Goal: Task Accomplishment & Management: Complete application form

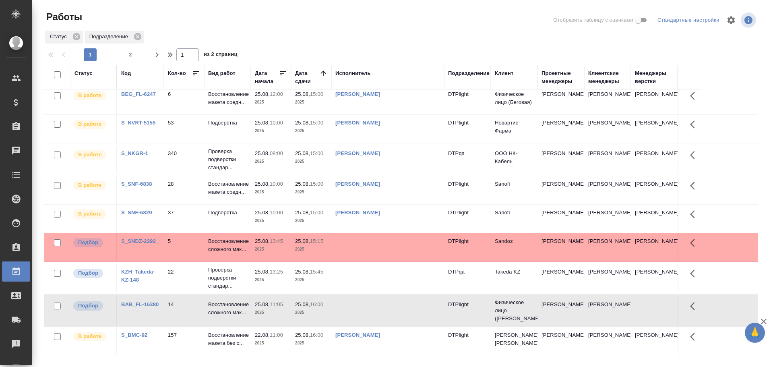
scroll to position [121, 0]
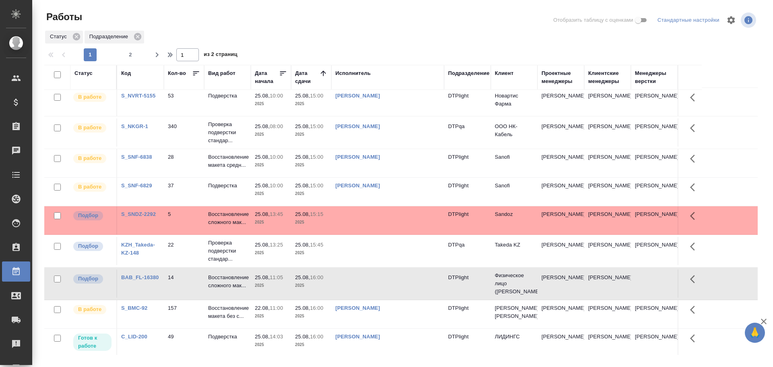
click at [366, 281] on td at bounding box center [387, 283] width 113 height 28
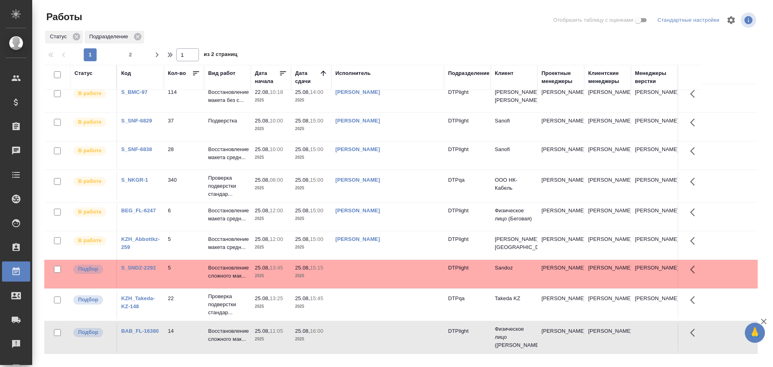
scroll to position [40, 0]
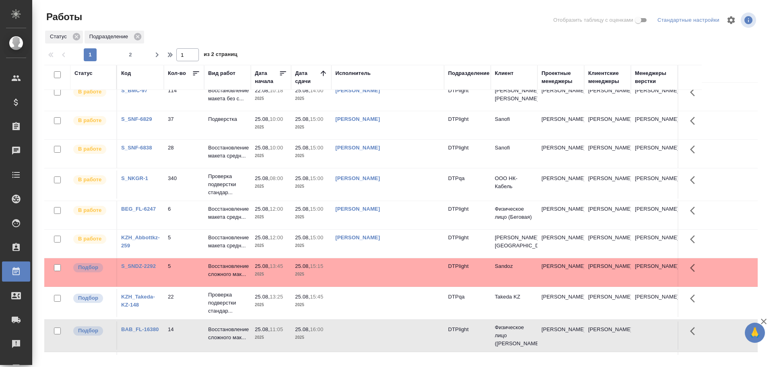
click at [368, 276] on td at bounding box center [387, 272] width 113 height 28
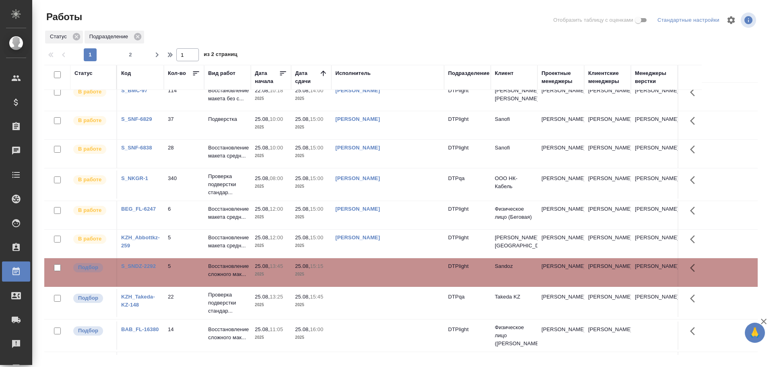
click at [368, 276] on td at bounding box center [387, 272] width 113 height 28
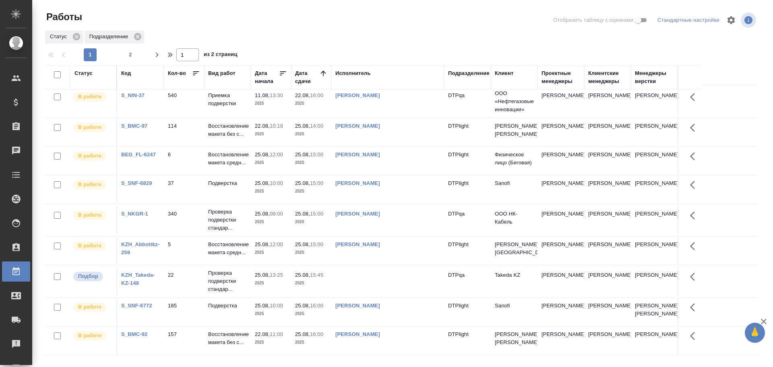
scroll to position [0, 0]
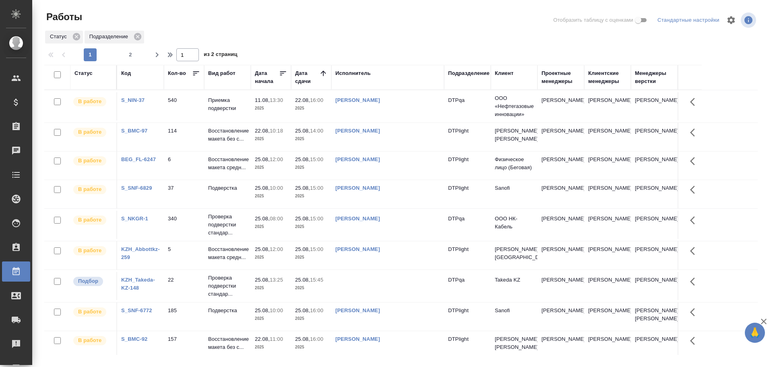
click at [356, 74] on div "Исполнитель" at bounding box center [352, 73] width 35 height 8
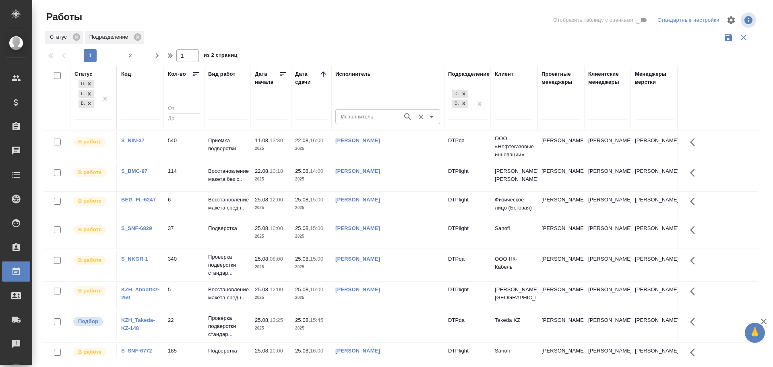
click at [347, 121] on input "Исполнитель" at bounding box center [368, 117] width 61 height 10
type input "Носкова"
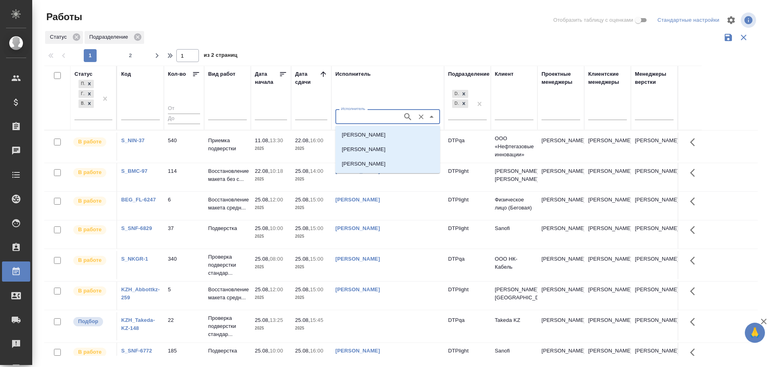
click at [377, 168] on li "Носкова Анна Николаевна" at bounding box center [387, 164] width 105 height 14
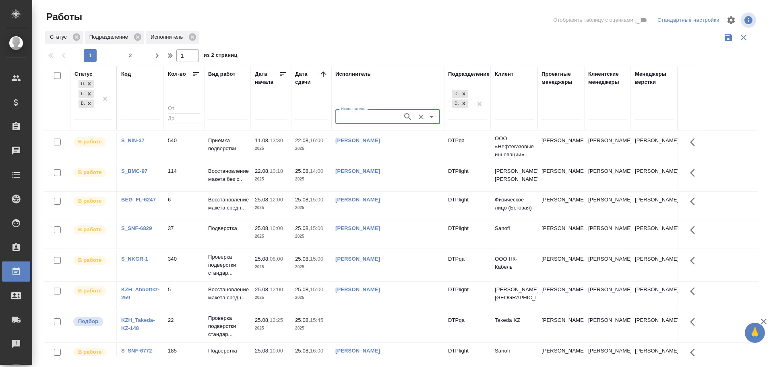
type input "Носкова Анна Николаевна"
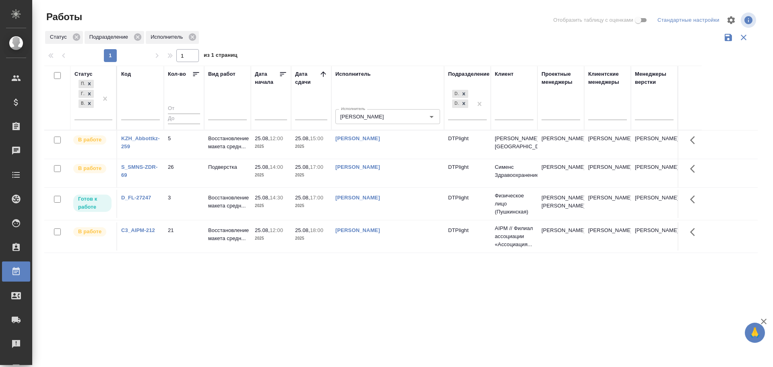
click at [402, 149] on td "Носкова Анна Николаевна" at bounding box center [387, 144] width 113 height 28
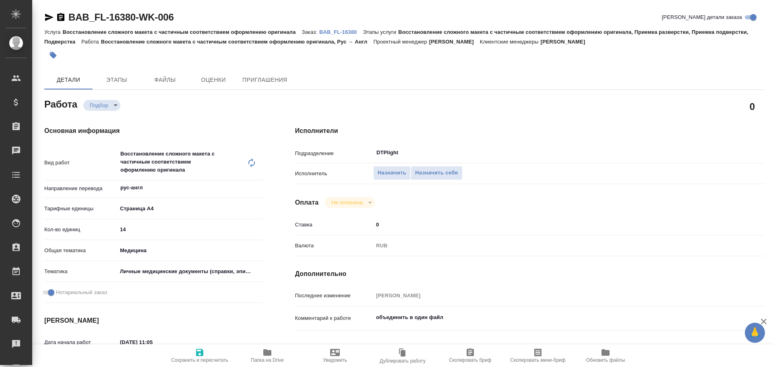
type textarea "x"
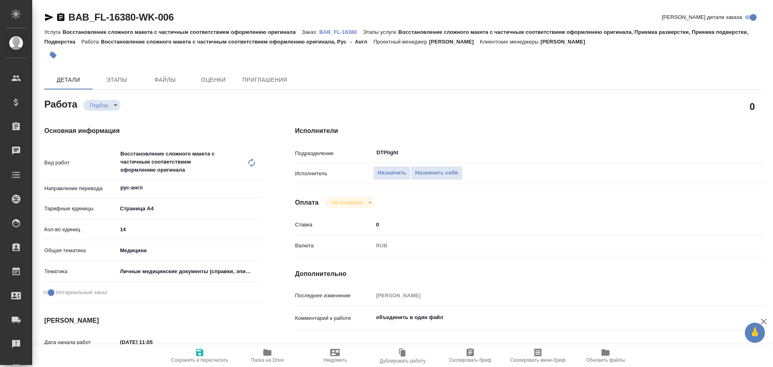
type textarea "x"
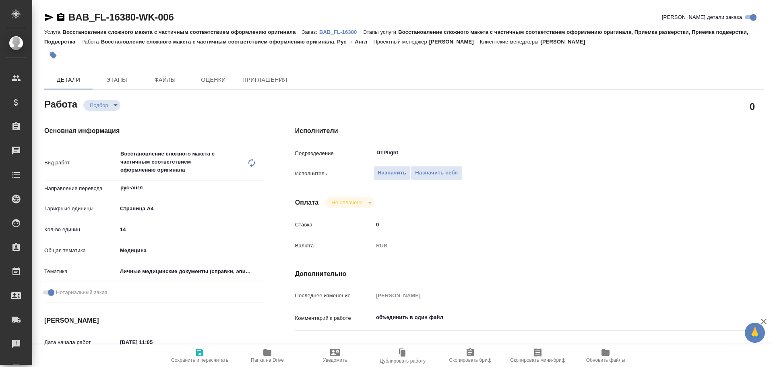
type textarea "x"
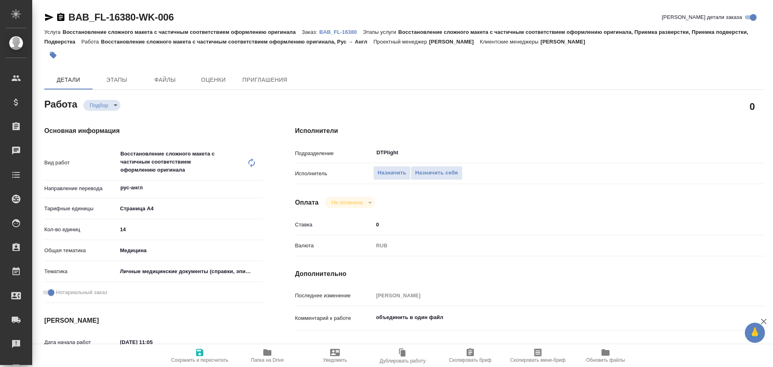
type textarea "x"
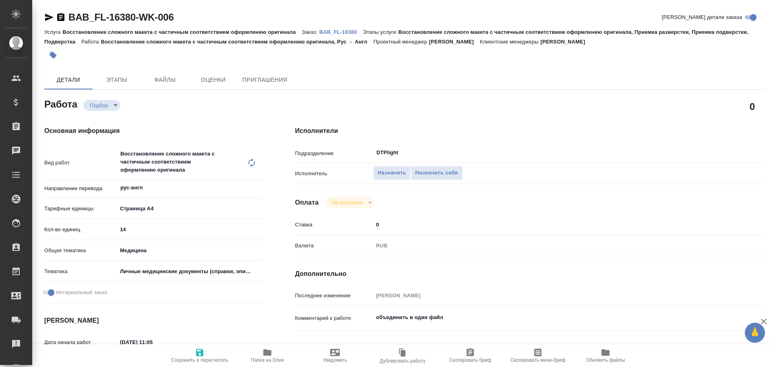
type textarea "x"
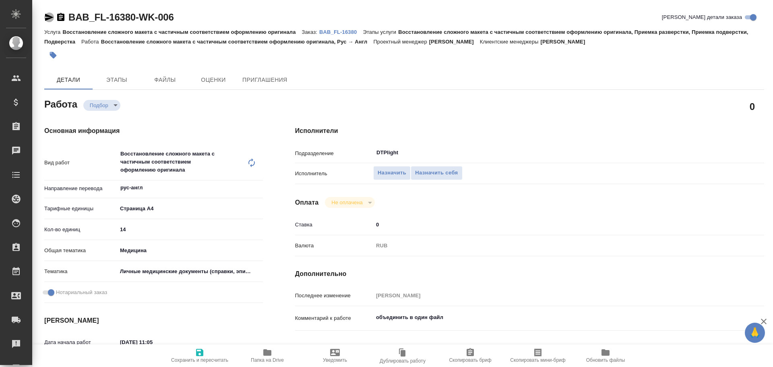
click at [48, 17] on icon "button" at bounding box center [49, 17] width 10 height 10
type textarea "x"
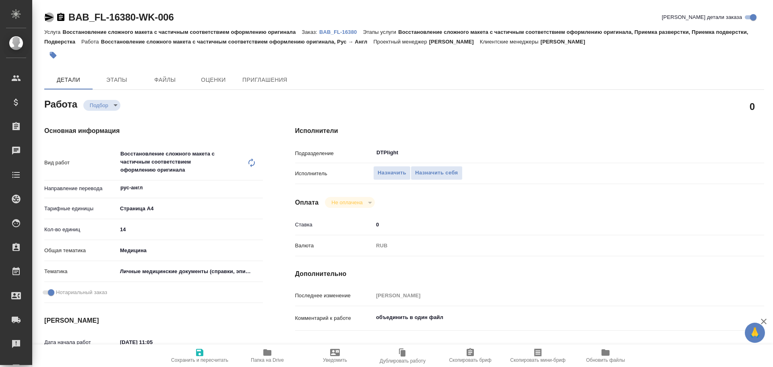
type textarea "x"
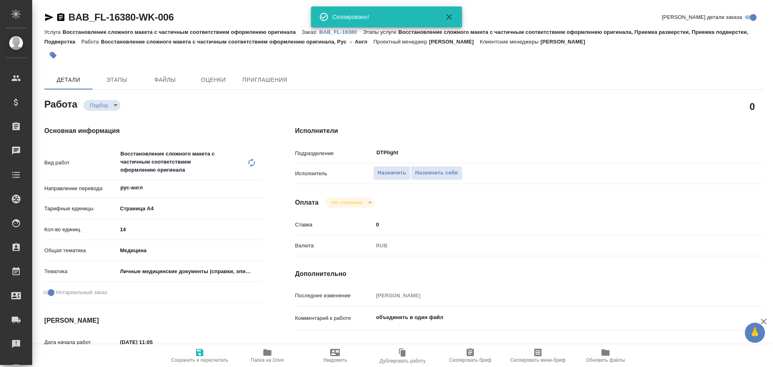
type textarea "x"
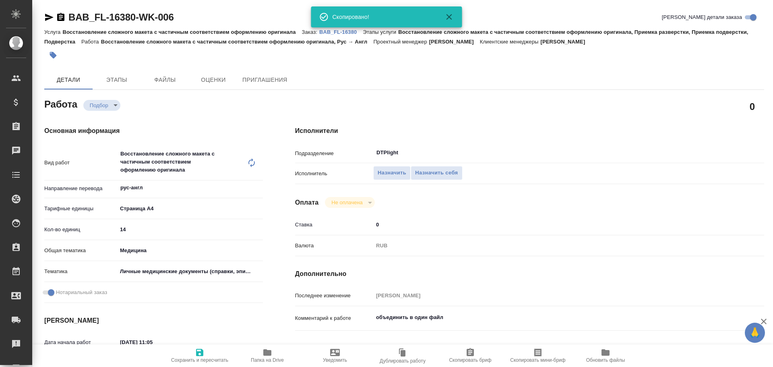
type textarea "x"
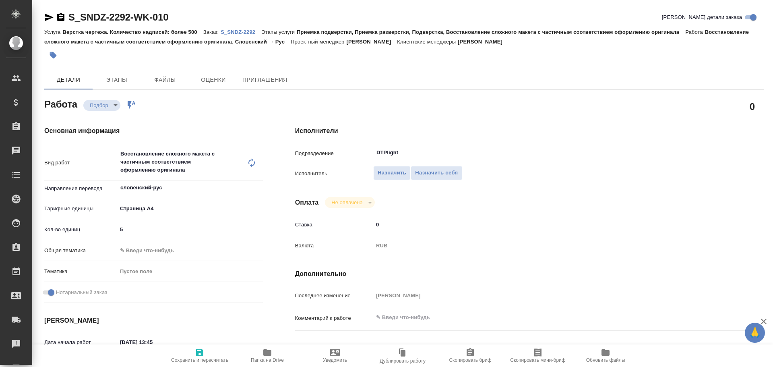
type textarea "x"
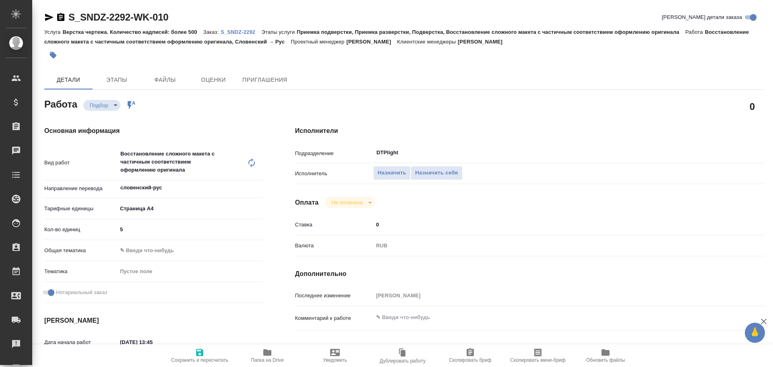
type textarea "x"
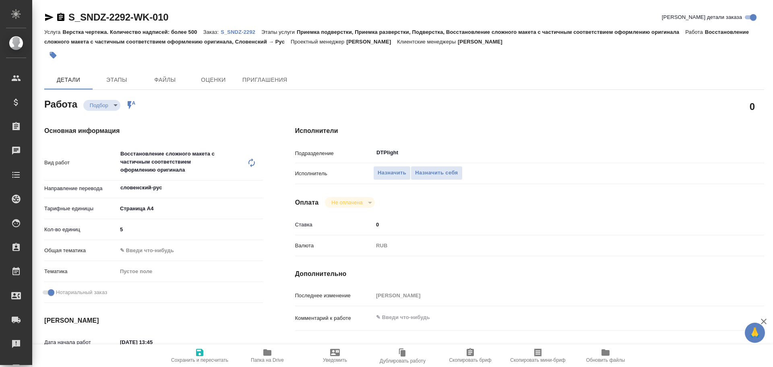
type textarea "x"
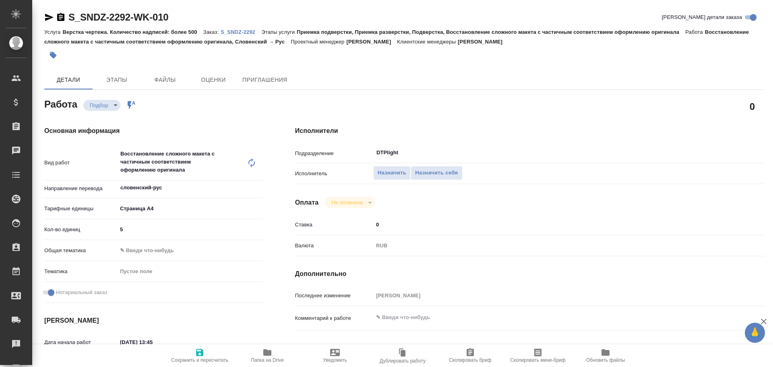
type textarea "x"
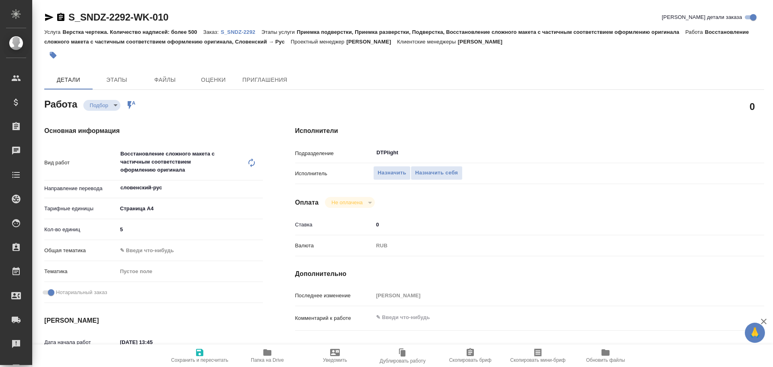
scroll to position [81, 0]
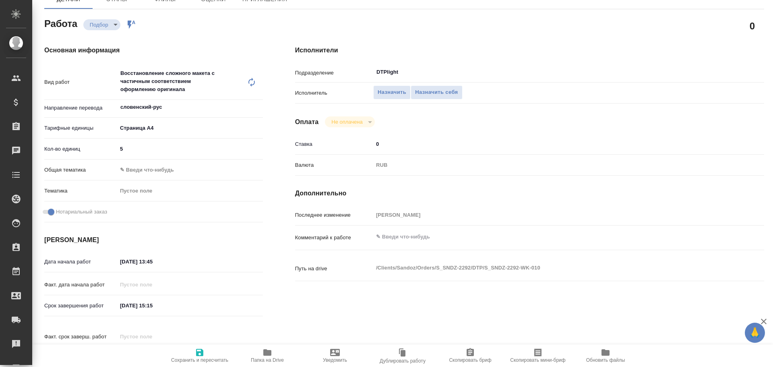
type textarea "x"
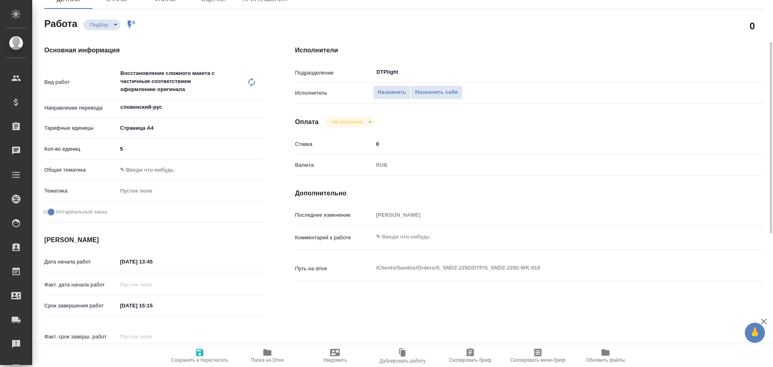
scroll to position [0, 0]
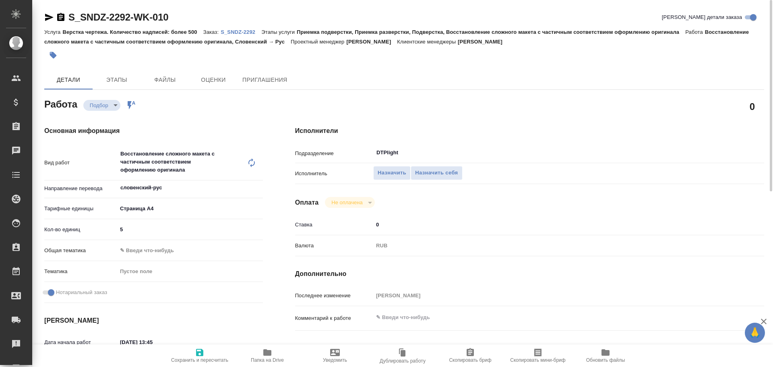
type textarea "x"
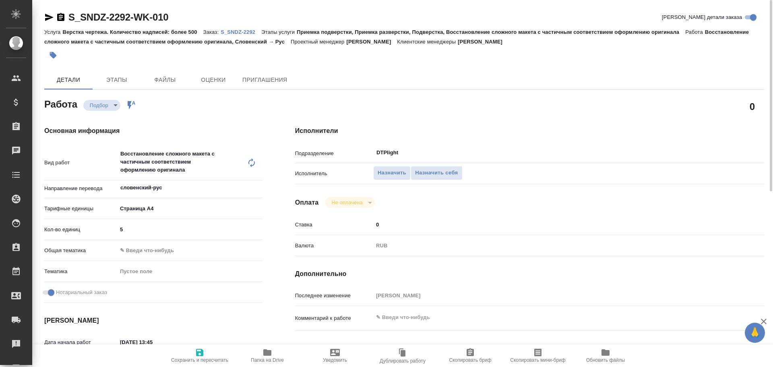
click at [51, 16] on icon "button" at bounding box center [49, 17] width 10 height 10
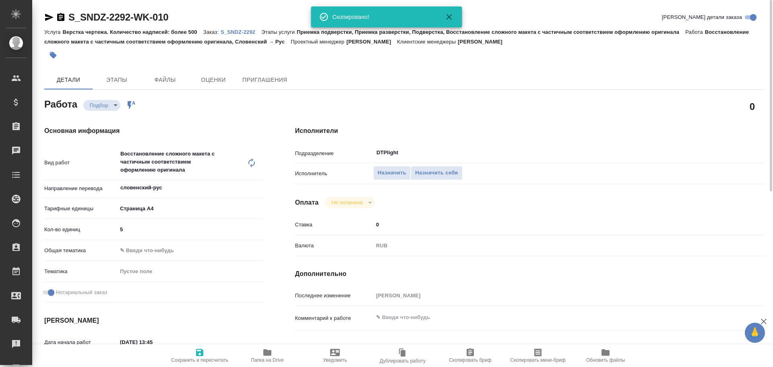
type textarea "x"
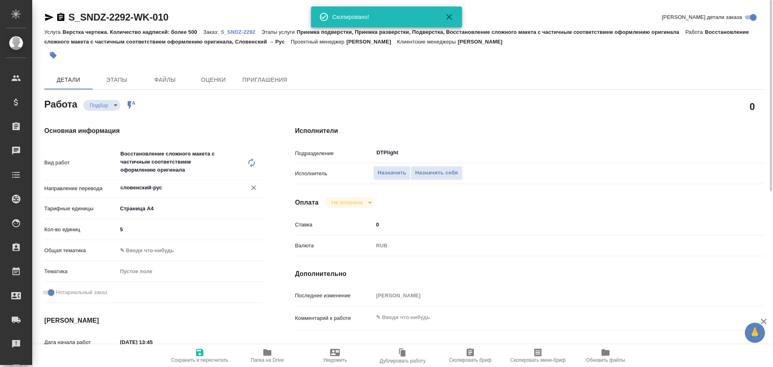
type textarea "x"
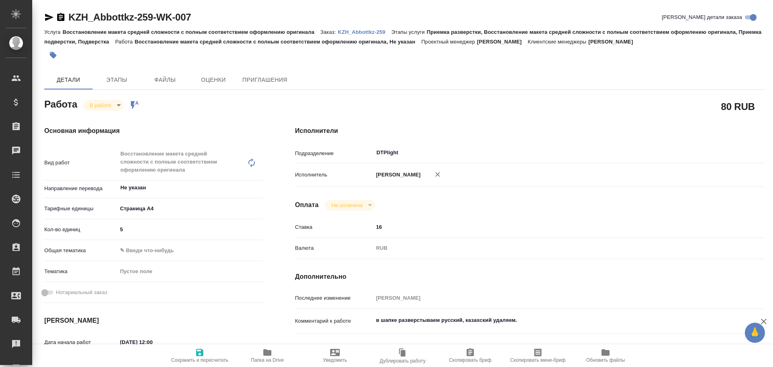
type textarea "x"
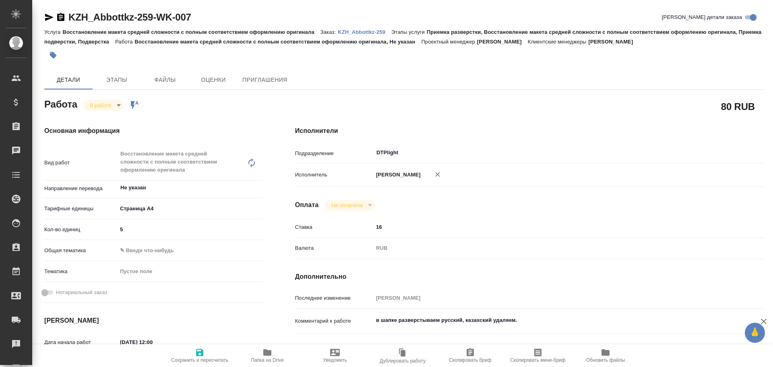
type textarea "x"
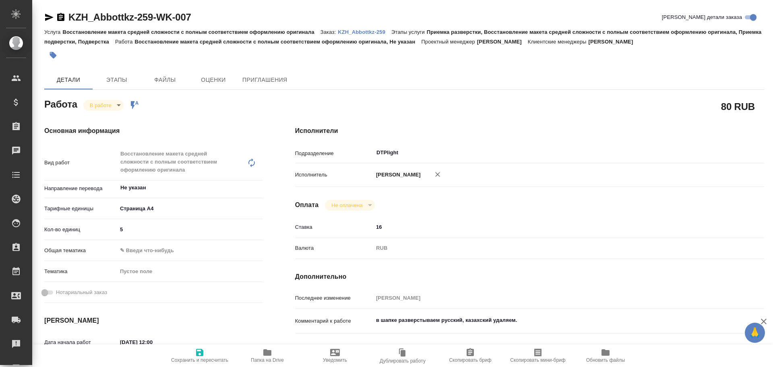
type textarea "x"
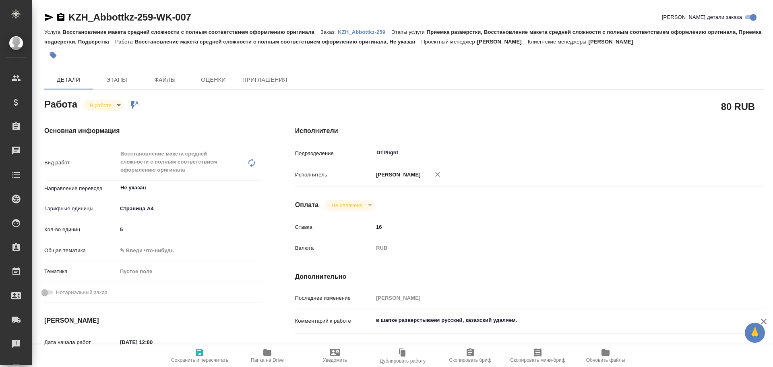
type textarea "x"
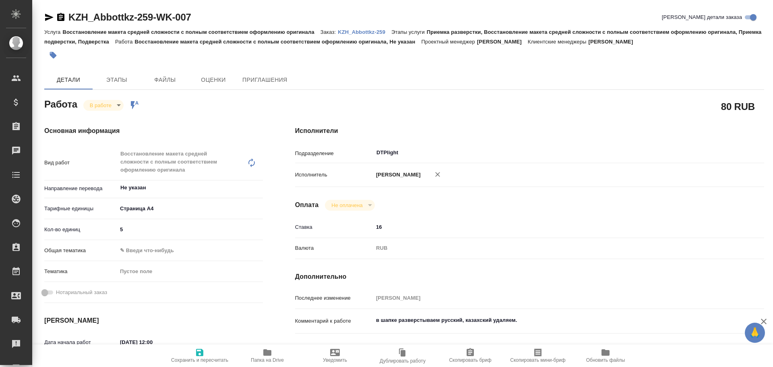
scroll to position [40, 0]
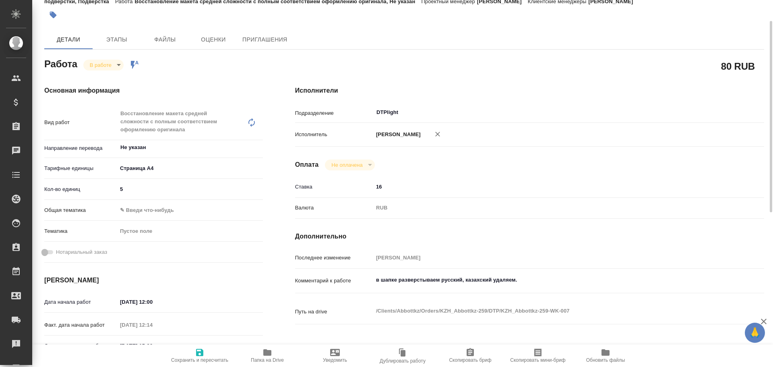
type textarea "x"
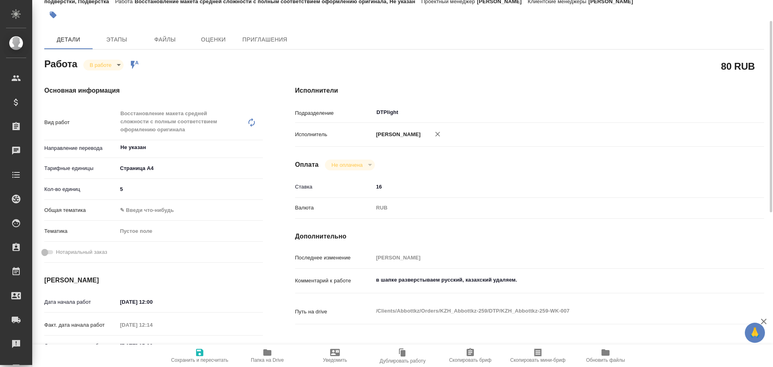
type textarea "x"
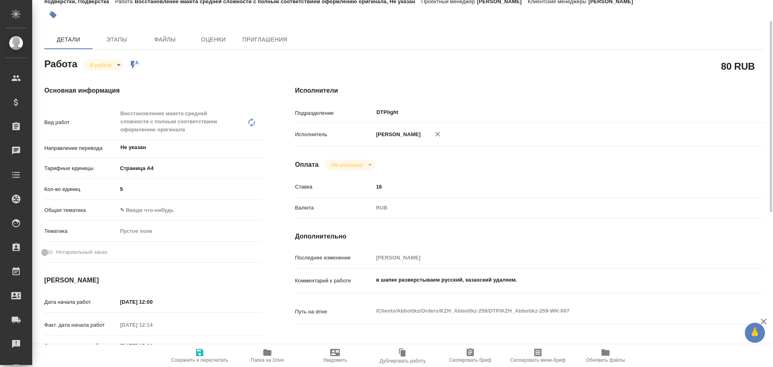
click at [258, 355] on span "Папка на Drive" at bounding box center [267, 354] width 58 height 15
type textarea "x"
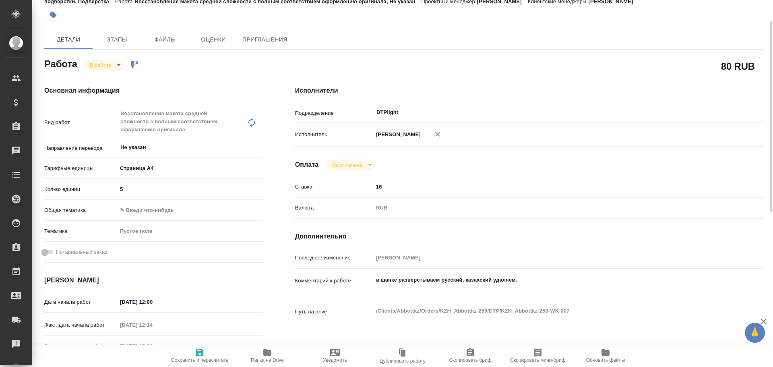
type textarea "x"
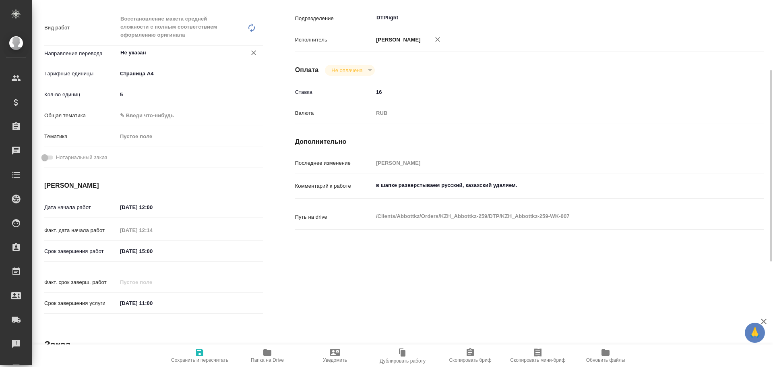
scroll to position [0, 0]
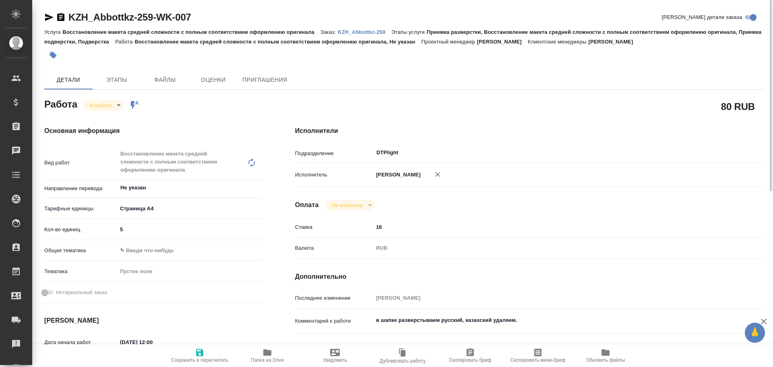
click at [96, 109] on body "🙏 .cls-1 fill:#fff; AWATERA Chulets Elena Клиенты Спецификации Заказы 0 Чаты To…" at bounding box center [386, 183] width 773 height 367
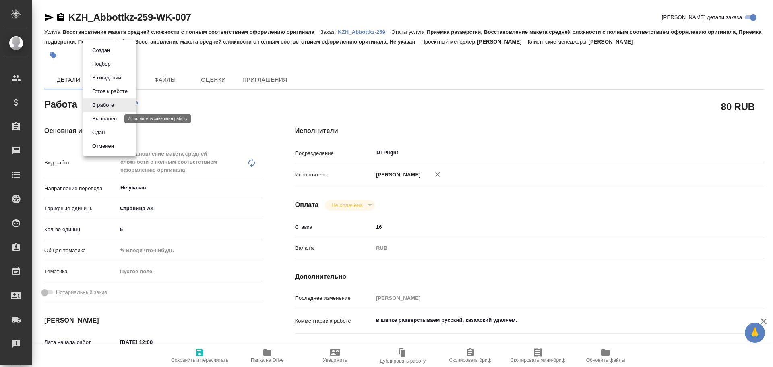
click at [99, 122] on button "Выполнен" at bounding box center [104, 118] width 29 height 9
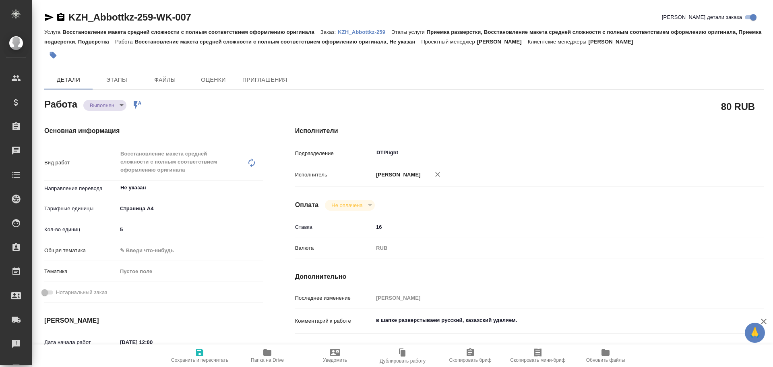
type textarea "x"
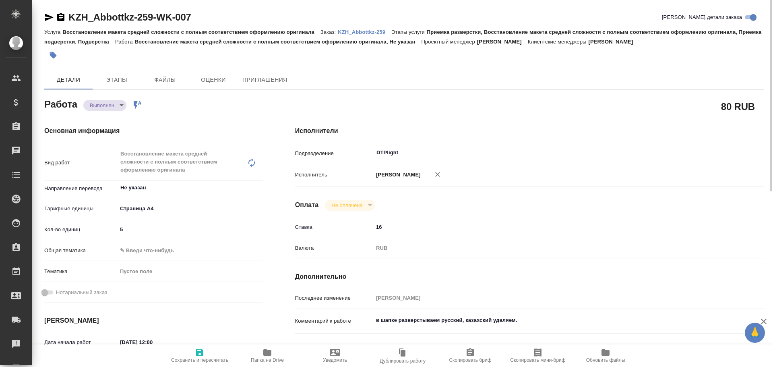
type textarea "x"
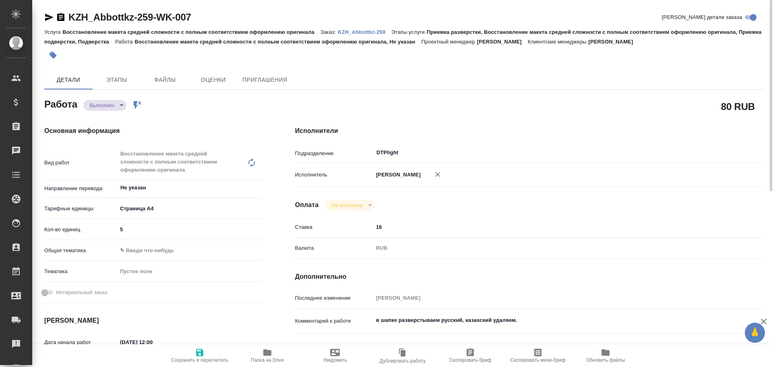
click at [198, 351] on icon "button" at bounding box center [199, 352] width 7 height 7
type textarea "x"
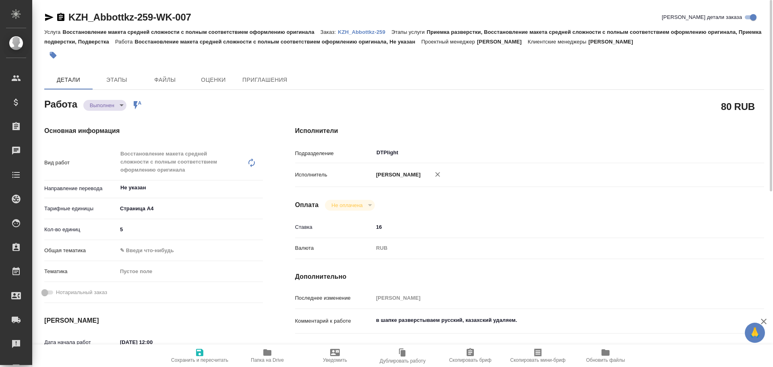
type textarea "x"
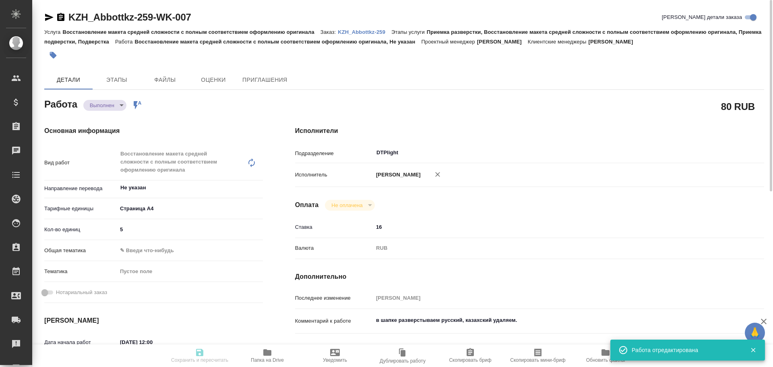
type input "completed"
type textarea "Восстановление макета средней сложности с полным соответствием оформлению ориги…"
type textarea "x"
type input "Не указан"
type input "5f036ec4e16dec2d6b59c8ff"
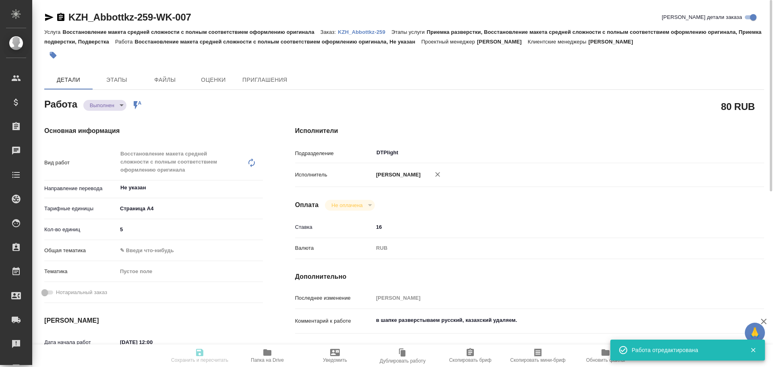
type input "5"
type input "25.08.2025 12:00"
type input "25.08.2025 12:14"
type input "25.08.2025 15:00"
type input "25.08.2025 14:48"
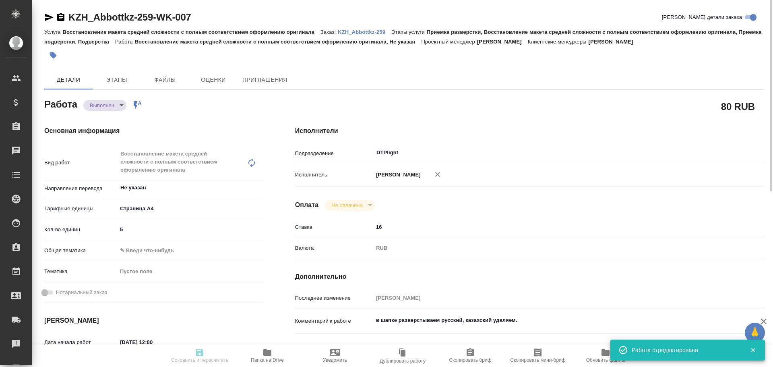
type input "26.08.2025 11:00"
type input "DTPlight"
type input "notPayed"
type input "16"
type input "RUB"
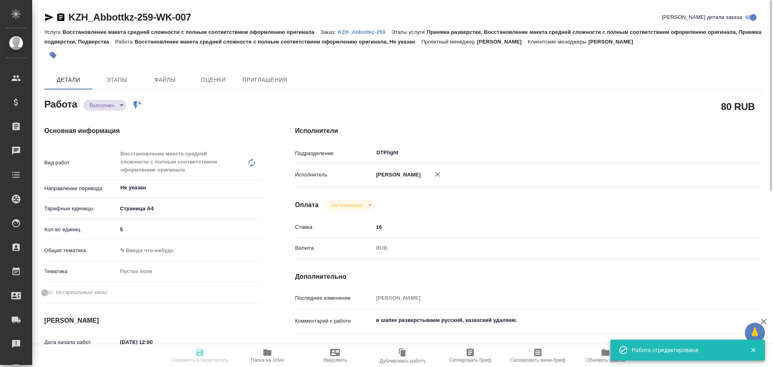
type input "Чулец Елена"
type textarea "в шапке разверстываем русский, казахский удаляем."
type textarea "x"
type textarea "/Clients/Abbottkz/Orders/KZH_Abbottkz-259/DTP/KZH_Abbottkz-259-WK-007"
type textarea "x"
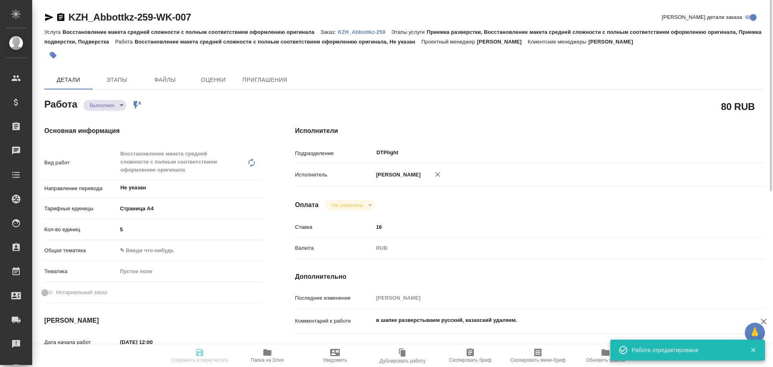
type input "KZH_Abbottkz-259"
type input "Восстановление макета средней сложности с полным соответствием оформлению ориги…"
type input "Приемка разверстки, Восстановление макета средней сложности с полным соответств…"
type input "Кошербаева Назерке"
type input "Арсеньева Вера"
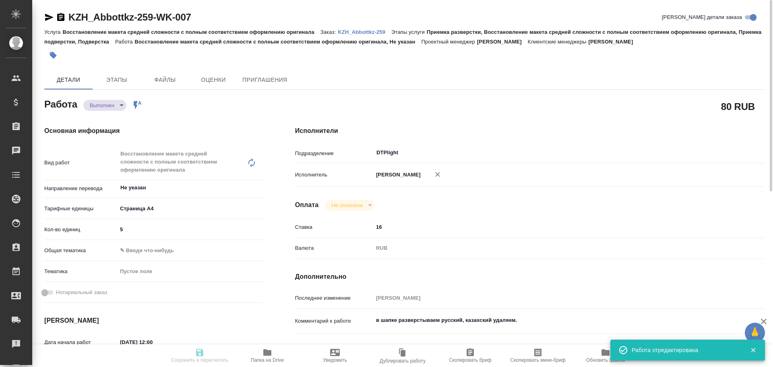
type input "/Clients/Abbottkz/Orders/KZH_Abbottkz-259"
type textarea "x"
type textarea "перевод на анг"
type textarea "x"
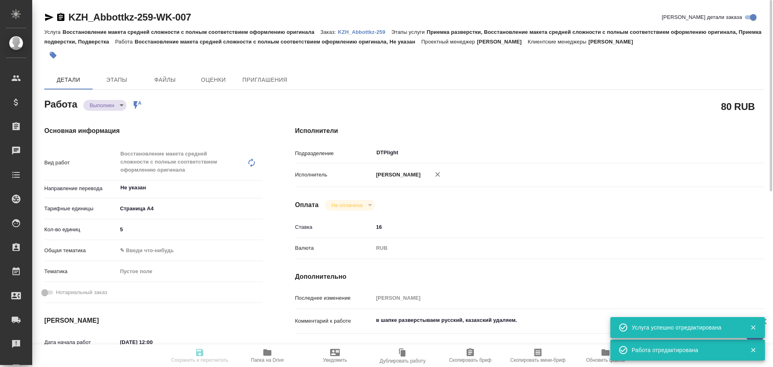
type textarea "x"
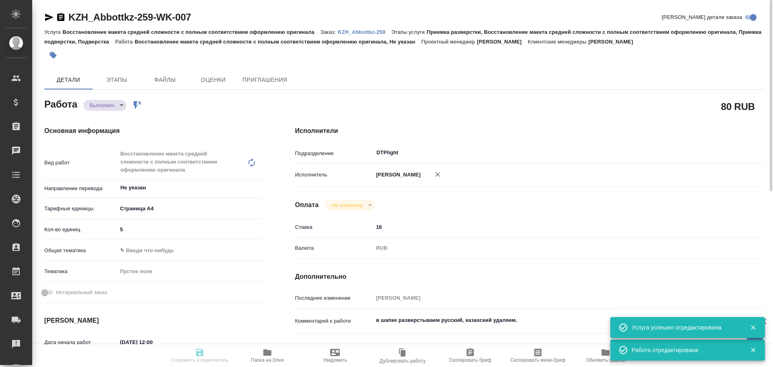
type textarea "x"
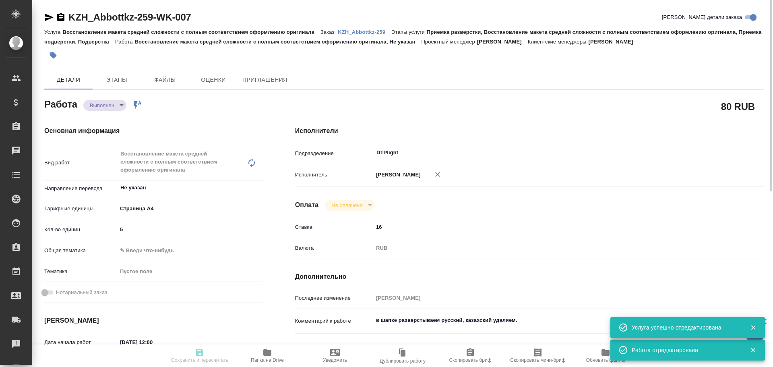
type textarea "x"
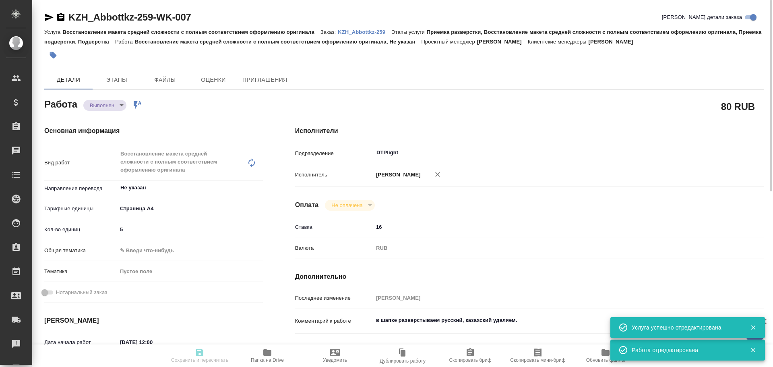
type textarea "x"
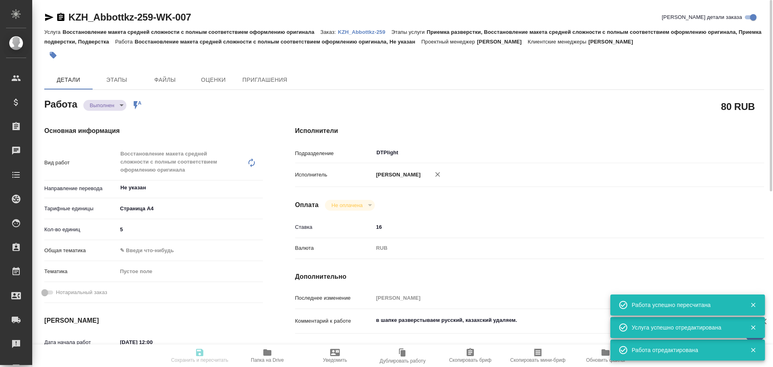
type input "completed"
type textarea "Восстановление макета средней сложности с полным соответствием оформлению ориги…"
type textarea "x"
type input "Не указан"
type input "5f036ec4e16dec2d6b59c8ff"
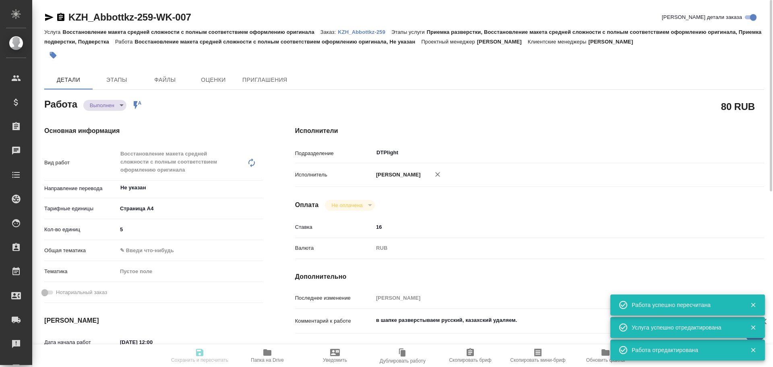
type input "5"
type input "25.08.2025 12:00"
type input "25.08.2025 12:14"
type input "25.08.2025 15:00"
type input "25.08.2025 14:48"
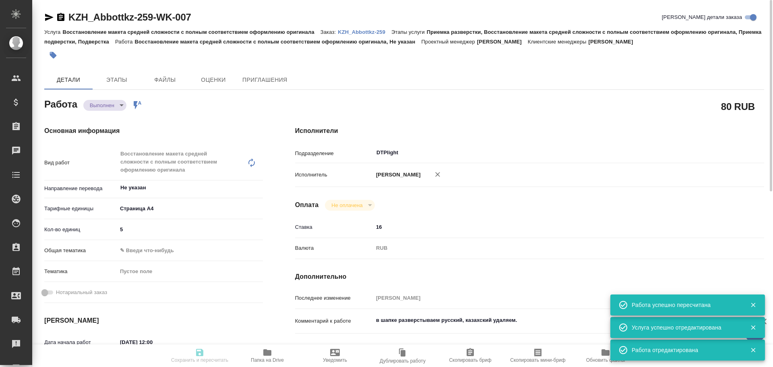
type input "26.08.2025 11:00"
type input "DTPlight"
type input "notPayed"
type input "16"
type input "RUB"
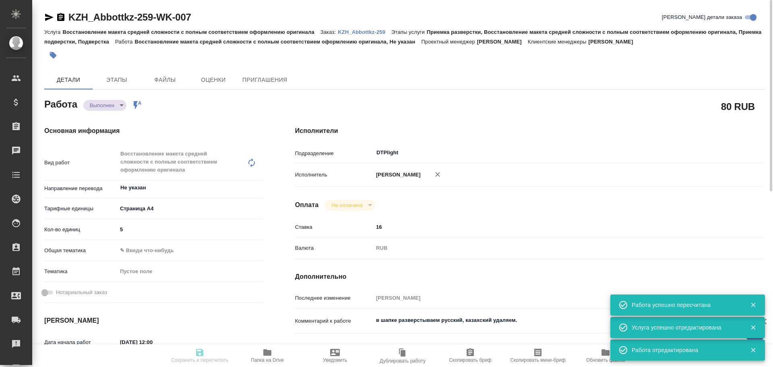
type input "Чулец Елена"
type textarea "в шапке разверстываем русский, казахский удаляем."
type textarea "x"
type textarea "/Clients/Abbottkz/Orders/KZH_Abbottkz-259/DTP/KZH_Abbottkz-259-WK-007"
type textarea "x"
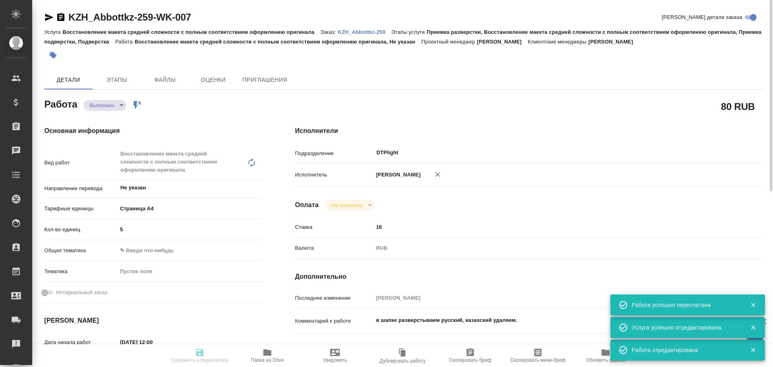
type input "KZH_Abbottkz-259"
type input "Восстановление макета средней сложности с полным соответствием оформлению ориги…"
type input "Приемка разверстки, Восстановление макета средней сложности с полным соответств…"
type input "Кошербаева Назерке"
type input "Арсеньева Вера"
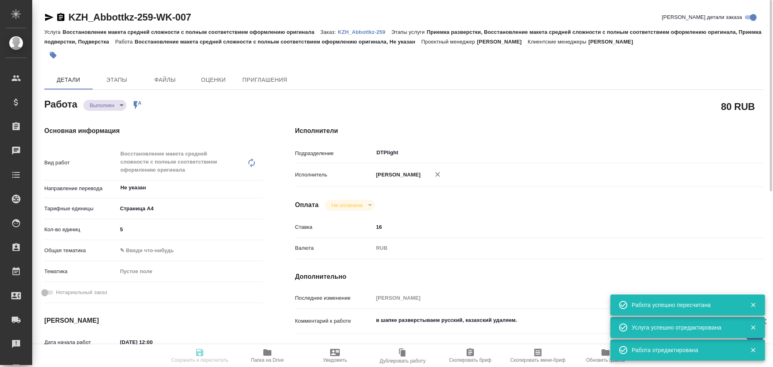
type input "/Clients/Abbottkz/Orders/KZH_Abbottkz-259"
type textarea "x"
type textarea "перевод на анг"
type textarea "x"
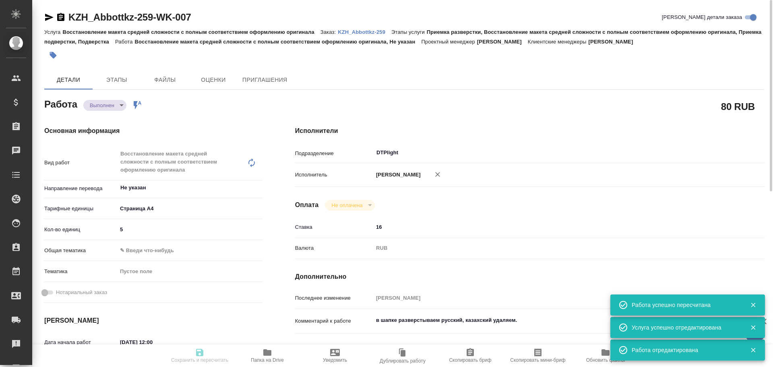
type textarea "x"
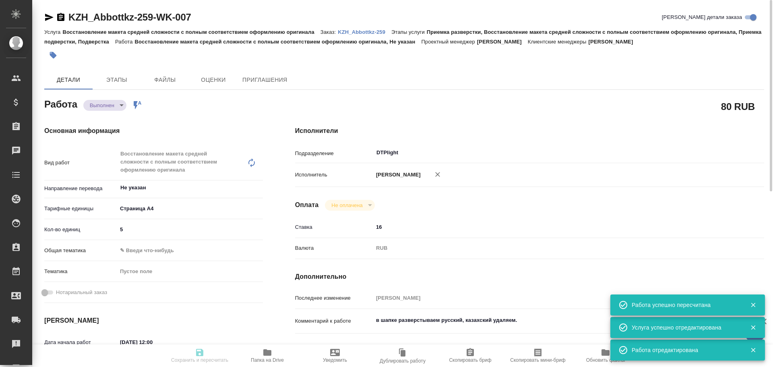
type textarea "x"
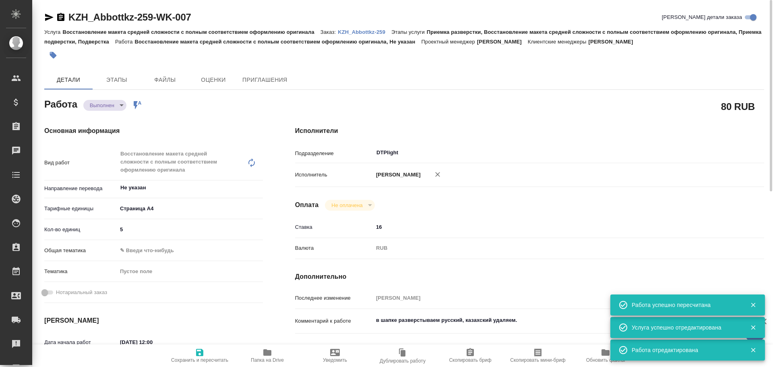
type textarea "x"
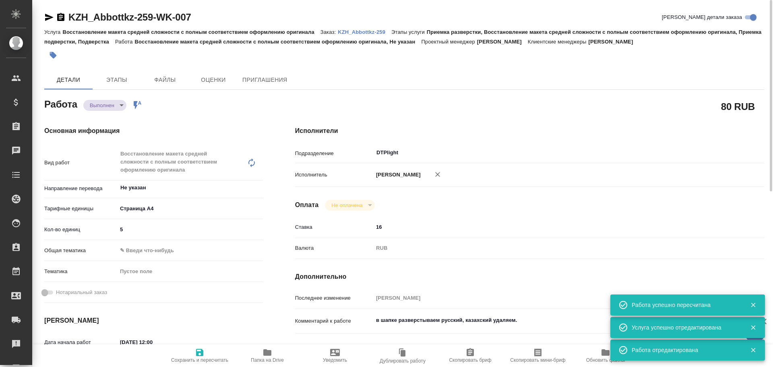
type textarea "x"
